Goal: Information Seeking & Learning: Learn about a topic

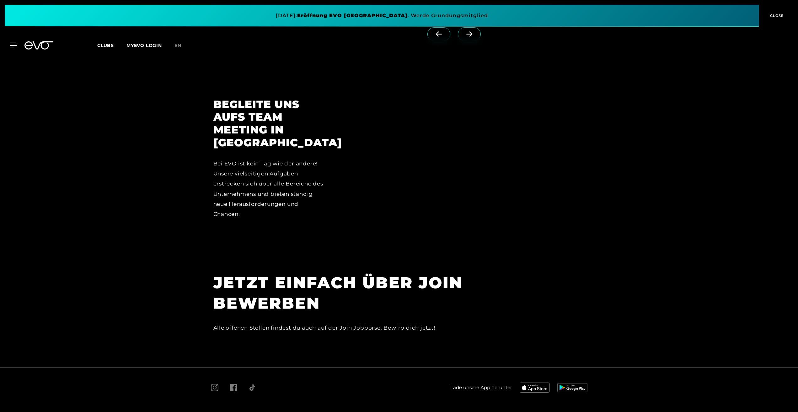
click at [415, 323] on div "Alle offenen Stellen findest du auch auf der Join Jobbörse. Bewirb dich jetzt!" at bounding box center [354, 328] width 282 height 10
click at [424, 323] on div "Alle offenen Stellen findest du auch auf der Join Jobbörse. Bewirb dich jetzt!" at bounding box center [354, 328] width 282 height 10
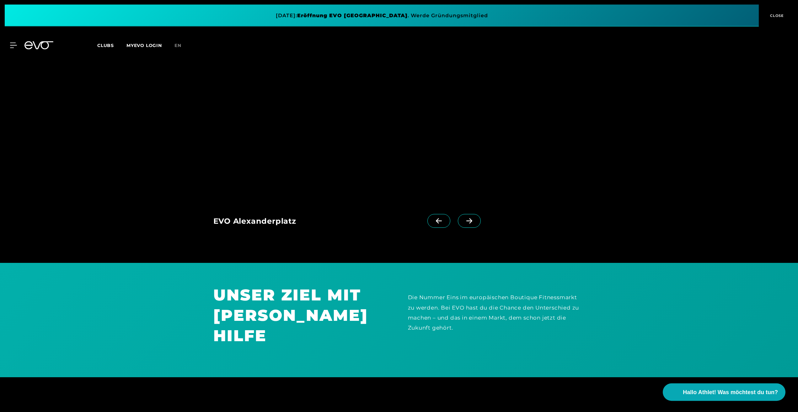
scroll to position [698, 0]
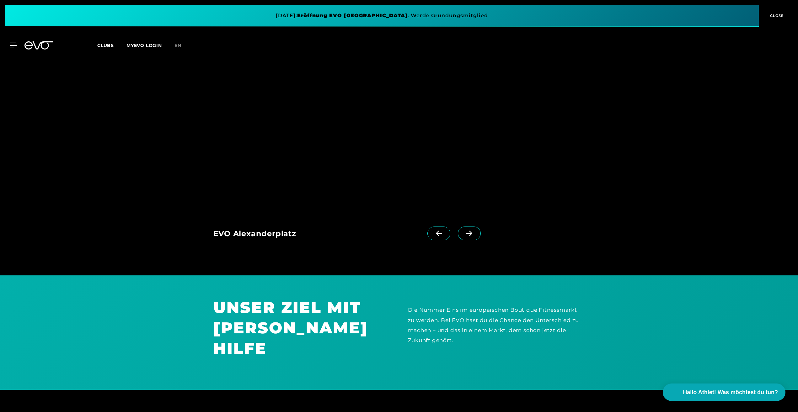
click at [467, 238] on span at bounding box center [469, 234] width 23 height 14
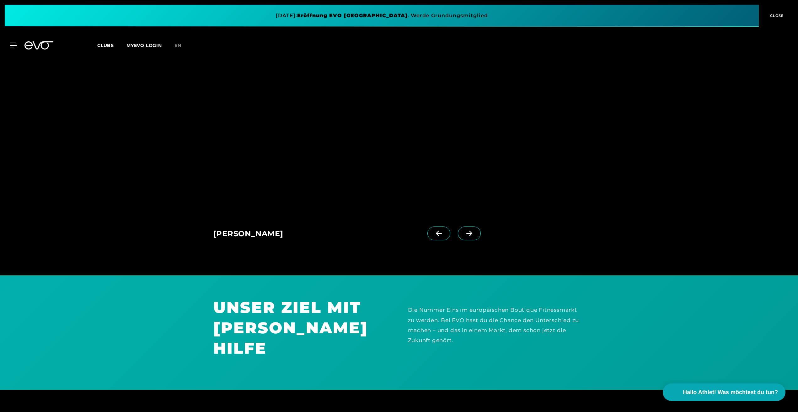
click at [467, 238] on span at bounding box center [469, 234] width 23 height 14
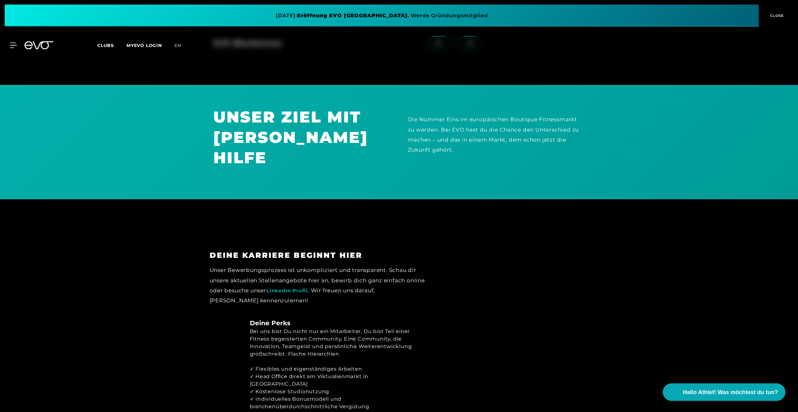
scroll to position [954, 0]
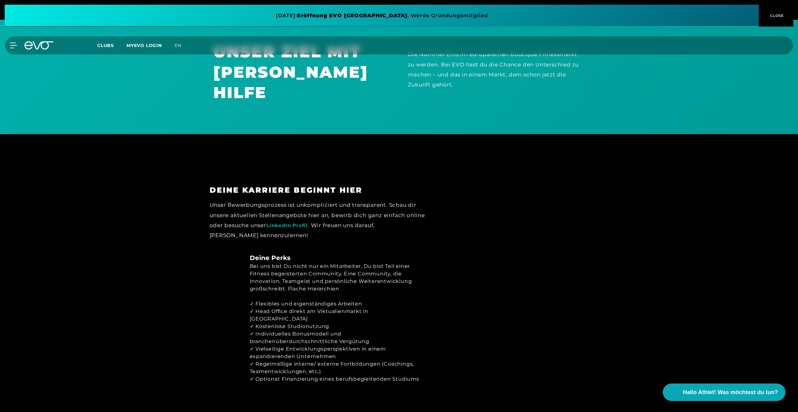
drag, startPoint x: 368, startPoint y: 238, endPoint x: 352, endPoint y: 262, distance: 29.0
click at [368, 238] on section "DEINE KARRIERE BEGINNT HIER Unser Bewerbungsprozess ist unkompliziert und trans…" at bounding box center [399, 280] width 798 height 293
click at [352, 263] on div "Bei uns bist Du nicht nur ein Mitarbeiter, Du bist Teil einer Fitness begeister…" at bounding box center [338, 278] width 176 height 30
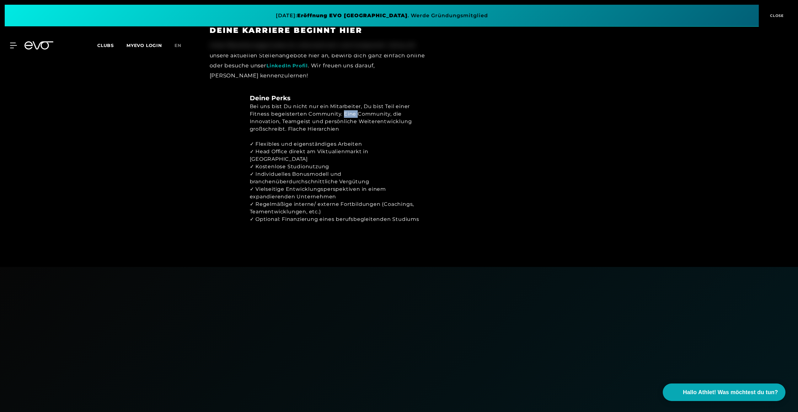
scroll to position [1050, 0]
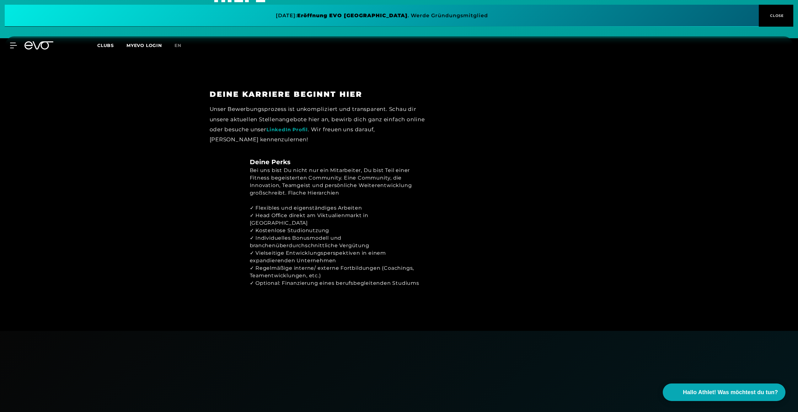
click at [229, 107] on div "Unser Bewerbungsprozess ist unkompliziert und transparent. Schau dir unsere akt…" at bounding box center [318, 124] width 216 height 40
click at [311, 104] on div "Unser Bewerbungsprozess ist unkompliziert und transparent. Schau dir unsere akt…" at bounding box center [318, 124] width 216 height 40
click at [308, 127] on link "LinkedIn Profil" at bounding box center [286, 130] width 41 height 6
click at [511, 239] on div "Deine Perks Bei uns bist Du nicht nur ein Mitarbeiter, Du bist Teil einer Fitne…" at bounding box center [399, 225] width 389 height 137
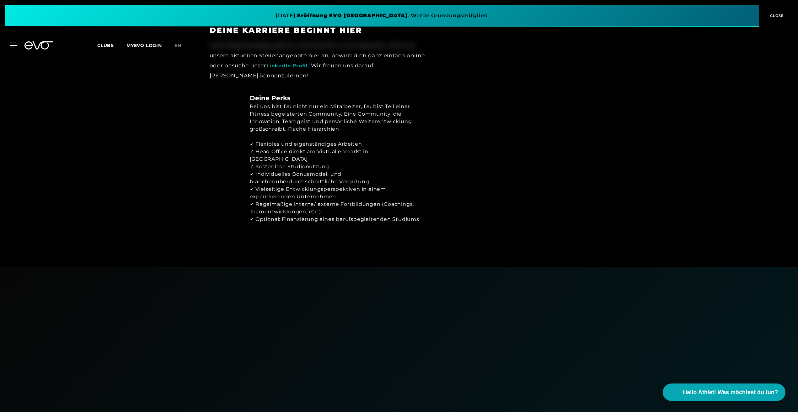
scroll to position [1146, 0]
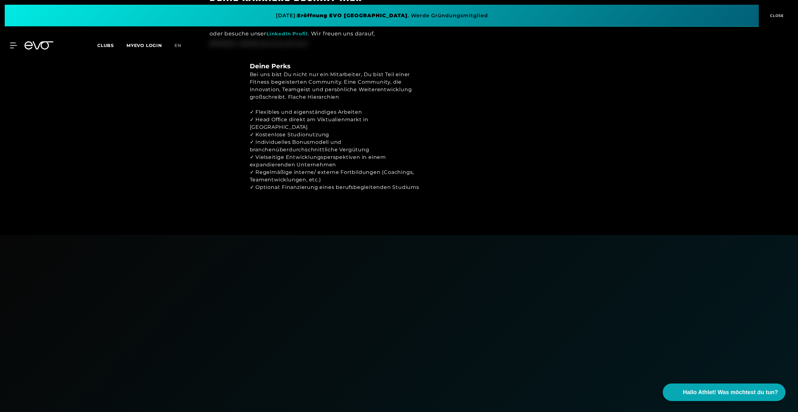
click at [381, 13] on span at bounding box center [382, 16] width 754 height 22
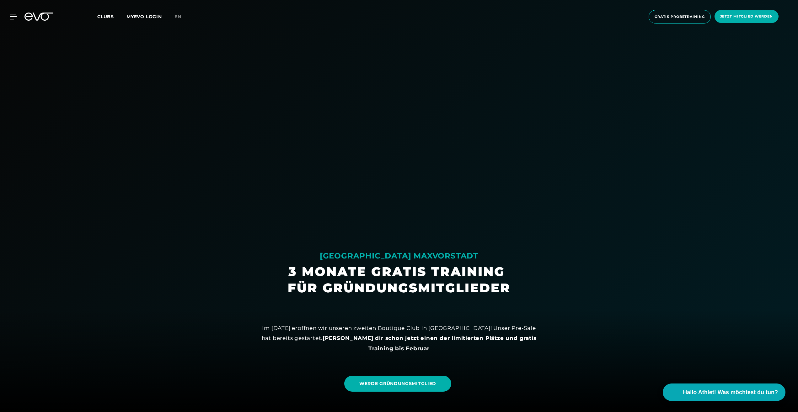
click at [107, 17] on span "Clubs" at bounding box center [105, 17] width 17 height 6
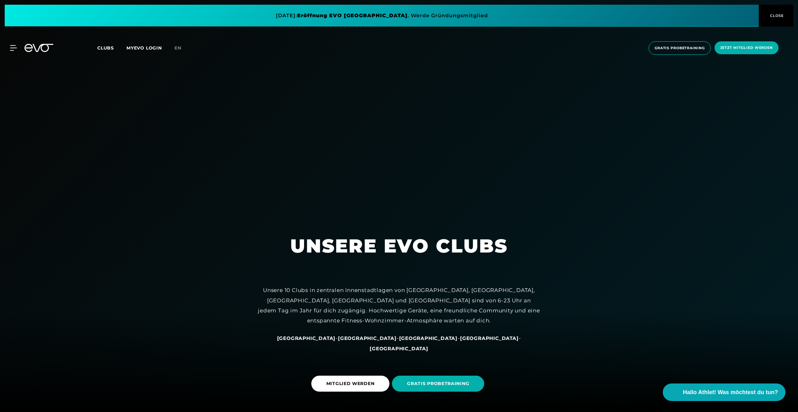
click at [20, 45] on div "MyEVO Login Über EVO Mitgliedschaften Probetraining TAGESPASS EVO Studios [GEOG…" at bounding box center [398, 48] width 795 height 24
click at [15, 47] on icon at bounding box center [14, 48] width 9 height 6
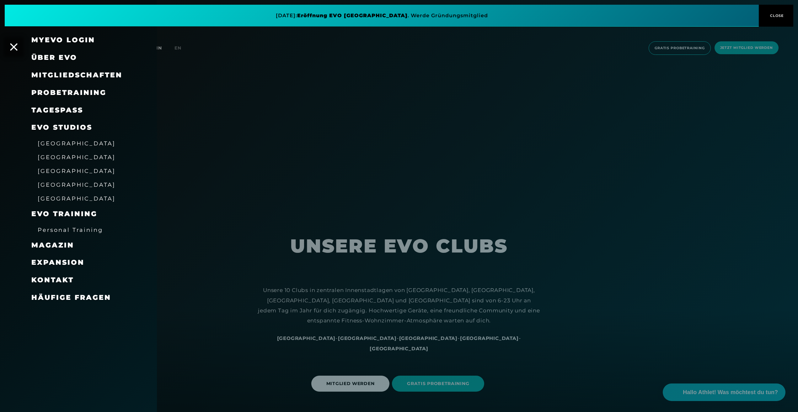
click at [59, 263] on span "Expansion" at bounding box center [57, 262] width 53 height 8
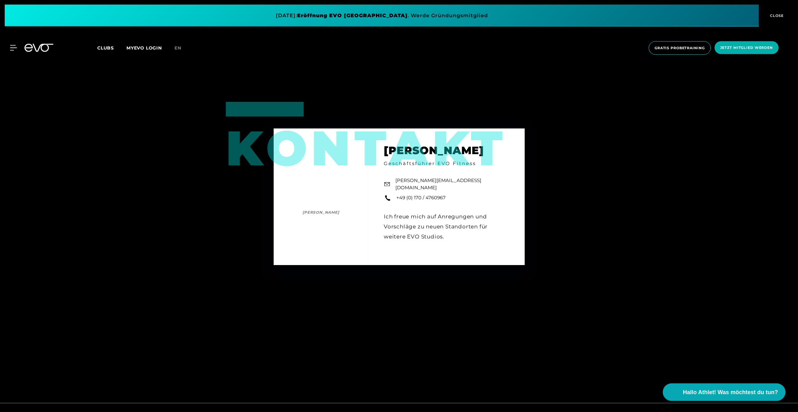
scroll to position [1098, 0]
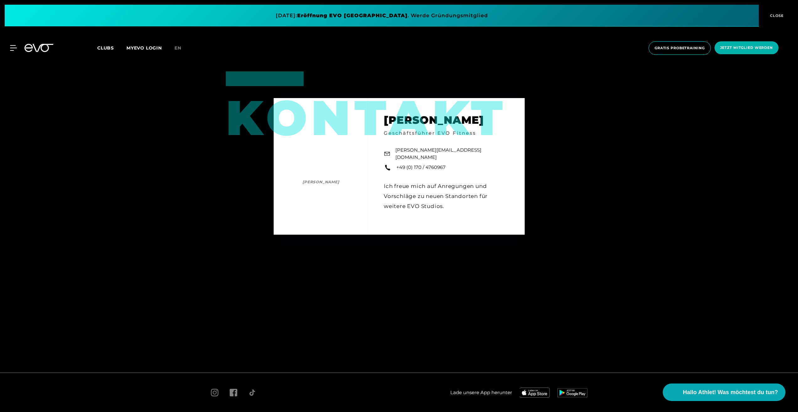
click at [217, 412] on span "Jobs" at bounding box center [215, 420] width 9 height 5
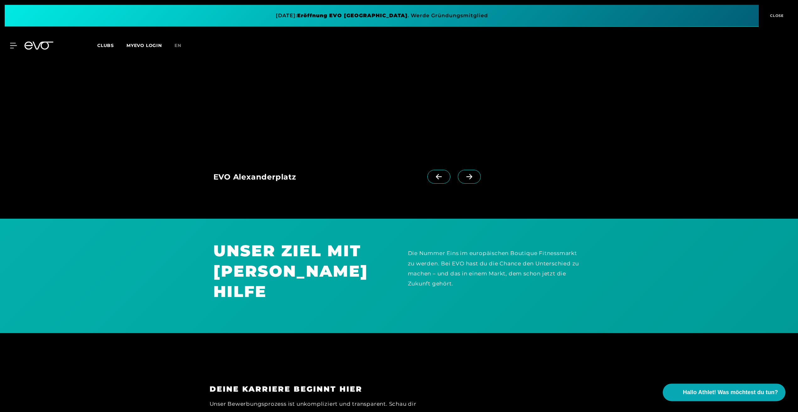
scroll to position [800, 0]
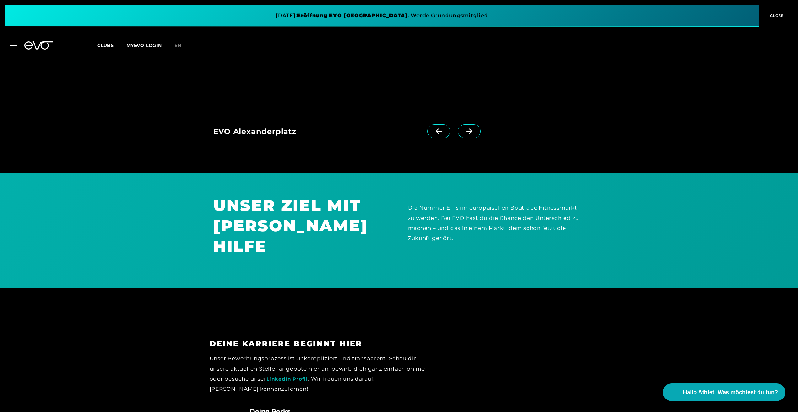
click at [466, 127] on span at bounding box center [469, 132] width 23 height 14
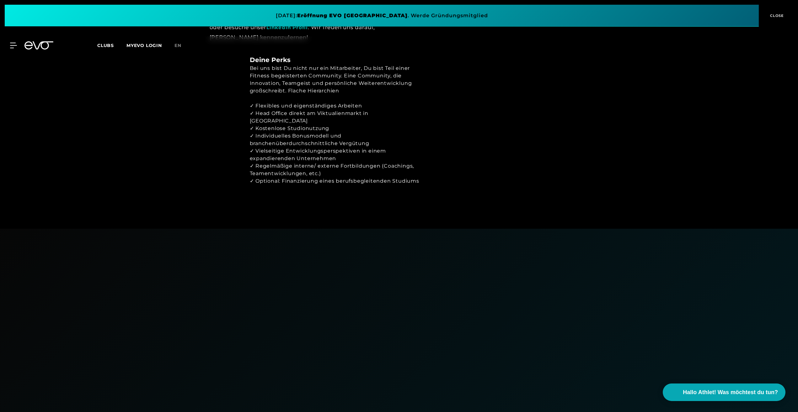
scroll to position [992, 0]
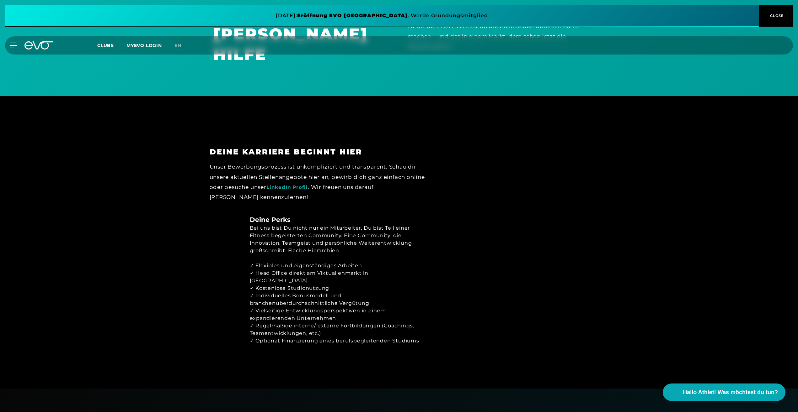
click at [338, 231] on div "Bei uns bist Du nicht nur ein Mitarbeiter, Du bist Teil einer Fitness begeister…" at bounding box center [338, 240] width 176 height 30
click at [303, 230] on div "Bei uns bist Du nicht nur ein Mitarbeiter, Du bist Teil einer Fitness begeister…" at bounding box center [338, 240] width 176 height 30
click at [303, 147] on h3 "DEINE KARRIERE BEGINNT HIER" at bounding box center [318, 151] width 216 height 9
click at [310, 147] on h3 "DEINE KARRIERE BEGINNT HIER" at bounding box center [318, 151] width 216 height 9
click at [336, 147] on h3 "DEINE KARRIERE BEGINNT HIER" at bounding box center [318, 151] width 216 height 9
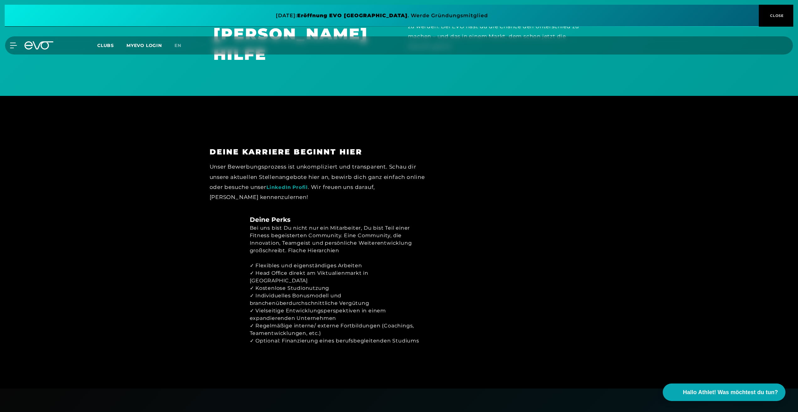
click at [358, 147] on h3 "DEINE KARRIERE BEGINNT HIER" at bounding box center [318, 151] width 216 height 9
click at [467, 233] on div "Deine Perks Bei uns bist Du nicht nur ein Mitarbeiter, Du bist Teil einer Fitne…" at bounding box center [399, 283] width 389 height 137
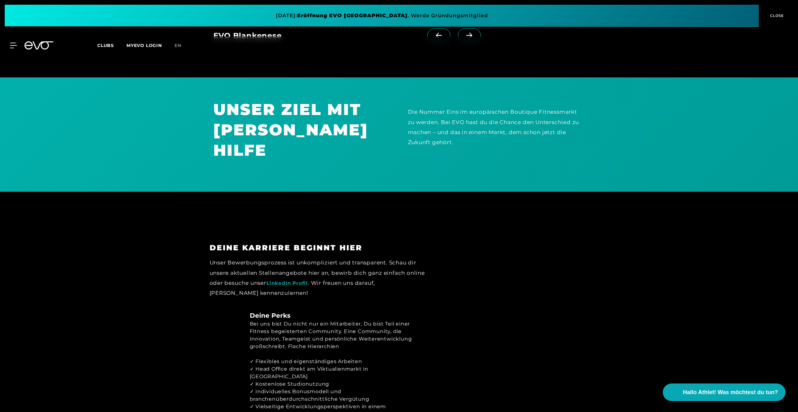
click at [472, 121] on div "Die Nummer Eins im europäischen Boutique Fitnessmarkt zu werden. Bei EVO hast d…" at bounding box center [496, 127] width 177 height 40
click at [430, 125] on div "Die Nummer Eins im europäischen Boutique Fitnessmarkt zu werden. Bei EVO hast d…" at bounding box center [496, 127] width 177 height 40
click at [301, 117] on h1 "UNSER ZIEL MIT [PERSON_NAME] HILFE" at bounding box center [301, 129] width 177 height 61
click at [297, 146] on div "UNSER ZIEL MIT [PERSON_NAME] HILFE" at bounding box center [302, 134] width 194 height 71
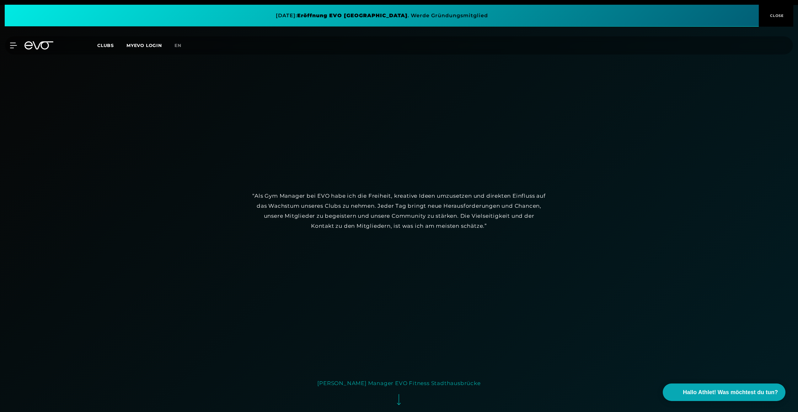
scroll to position [1472, 0]
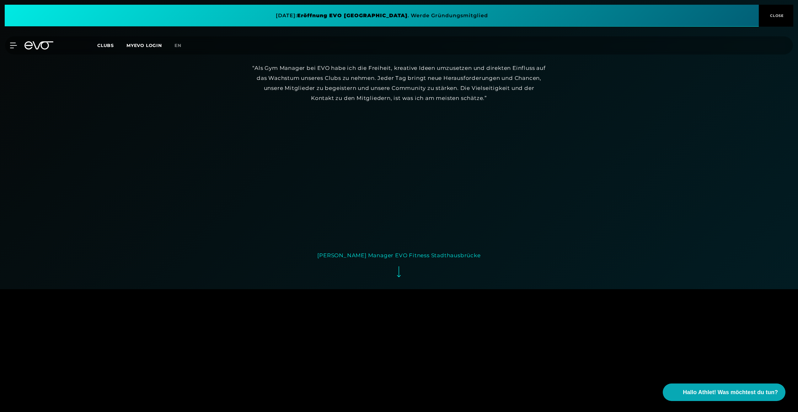
click at [403, 254] on button "[PERSON_NAME] Manager EVO Fitness Stadthausbrücke" at bounding box center [398, 267] width 163 height 32
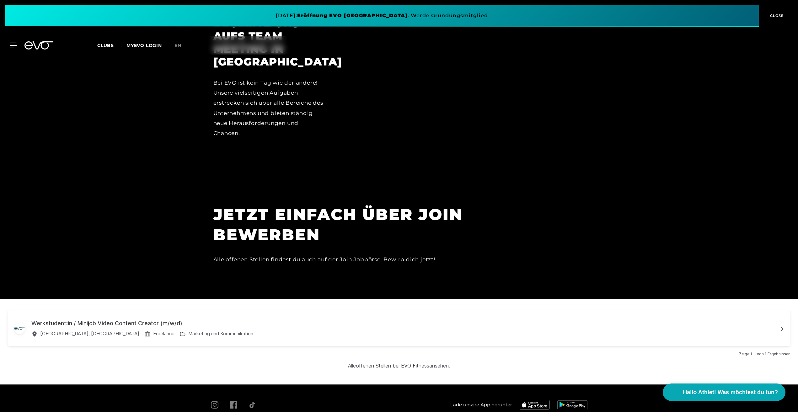
scroll to position [2108, 0]
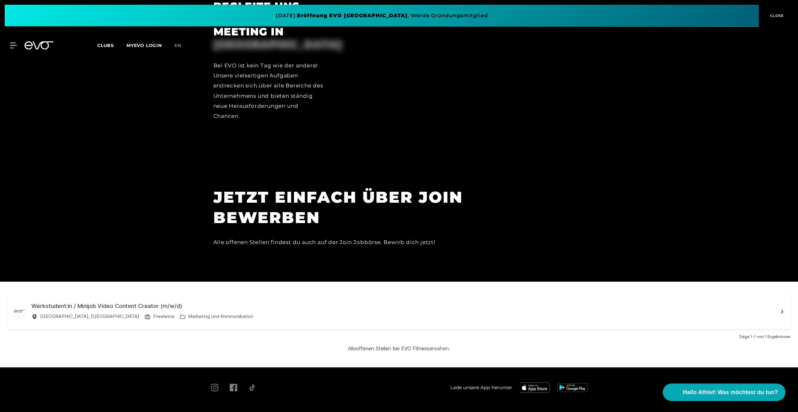
click at [405, 346] on link "offenen Stellen bei EVO Fitness" at bounding box center [392, 349] width 73 height 6
click at [784, 18] on span "CLOSE" at bounding box center [775, 16] width 35 height 6
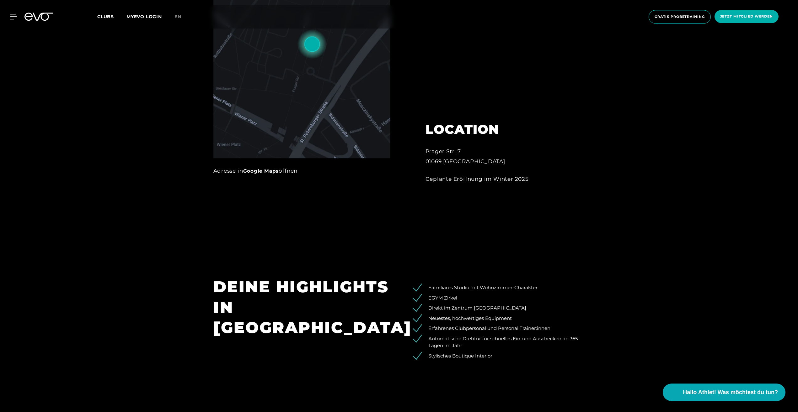
scroll to position [576, 0]
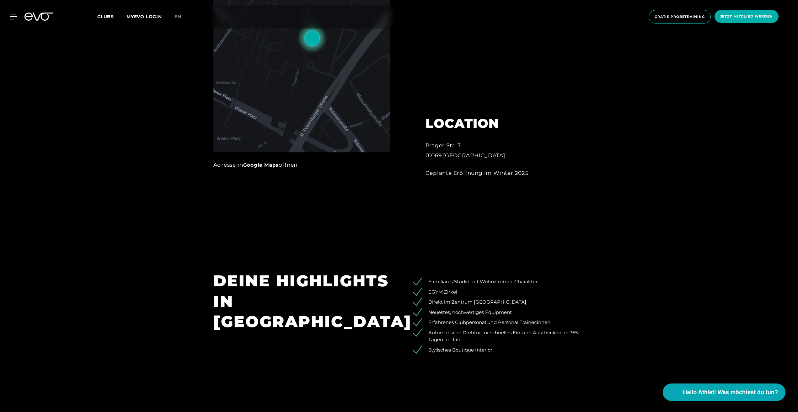
click at [502, 175] on div "Geplante Eröffnung im Winter 2025" at bounding box center [494, 173] width 138 height 10
click at [493, 211] on div at bounding box center [399, 43] width 798 height 412
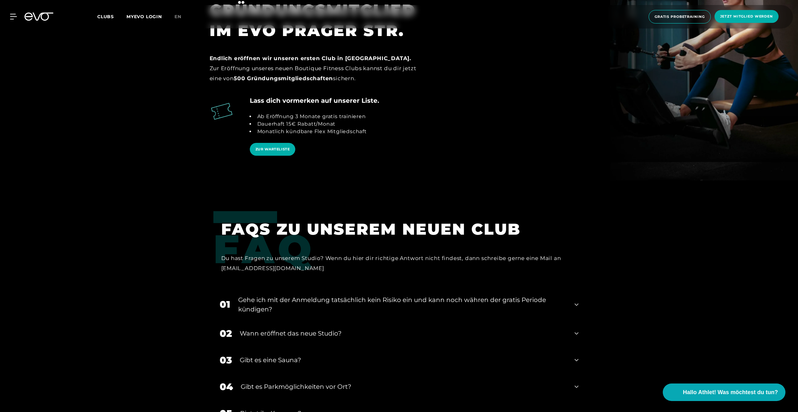
scroll to position [1215, 0]
